Goal: Find specific page/section: Find specific page/section

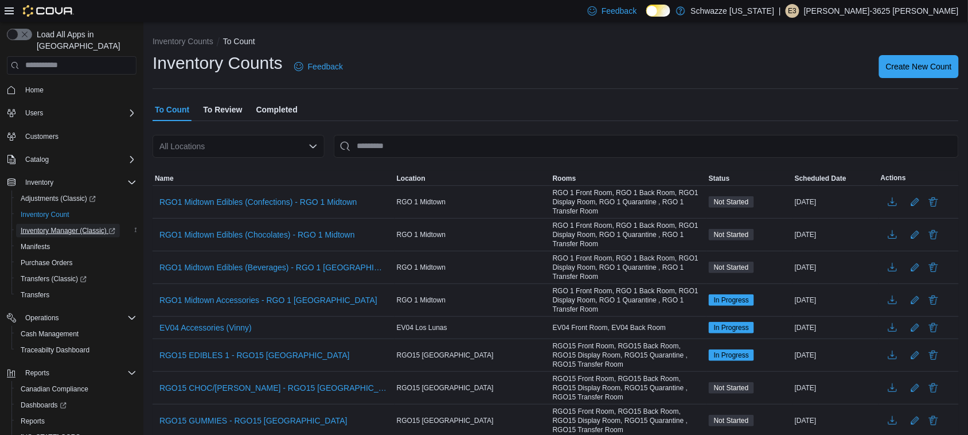
click at [55, 226] on span "Inventory Manager (Classic)" at bounding box center [68, 230] width 95 height 9
